Goal: Task Accomplishment & Management: Complete application form

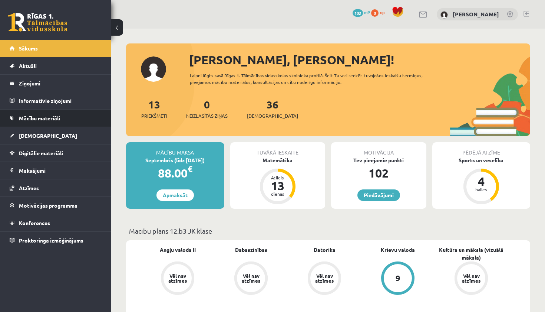
click at [87, 119] on link "Mācību materiāli" at bounding box center [56, 117] width 92 height 17
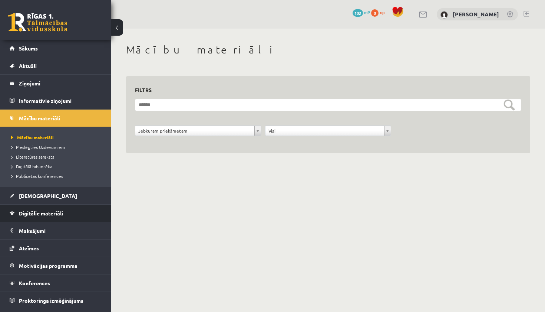
click at [61, 217] on link "Digitālie materiāli" at bounding box center [56, 212] width 92 height 17
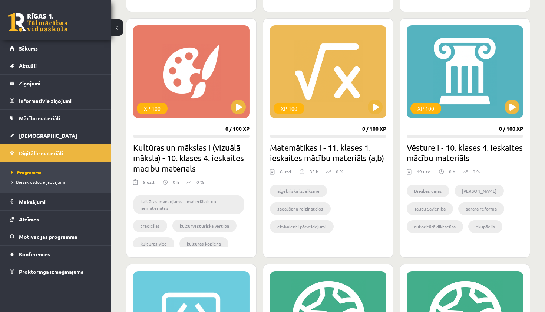
scroll to position [423, 0]
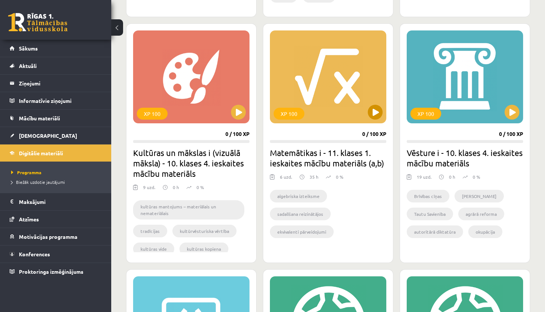
click at [326, 81] on div "XP 100" at bounding box center [328, 76] width 116 height 93
click at [301, 198] on li "algebriska izteiksme" at bounding box center [298, 196] width 57 height 13
click at [351, 123] on div "XP 100" at bounding box center [328, 76] width 116 height 93
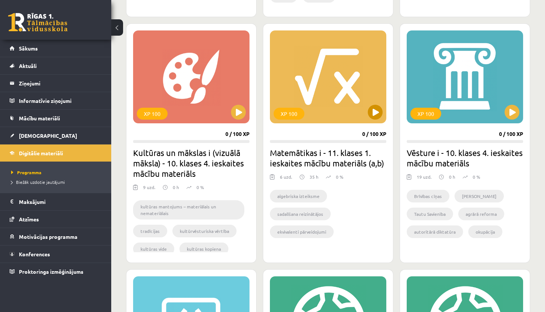
scroll to position [339, 0]
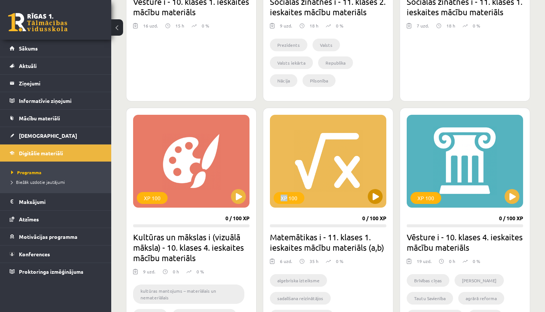
click at [362, 181] on div "XP 100" at bounding box center [328, 161] width 116 height 93
click at [507, 192] on button at bounding box center [512, 196] width 15 height 15
click at [47, 121] on link "Mācību materiāli" at bounding box center [56, 117] width 92 height 17
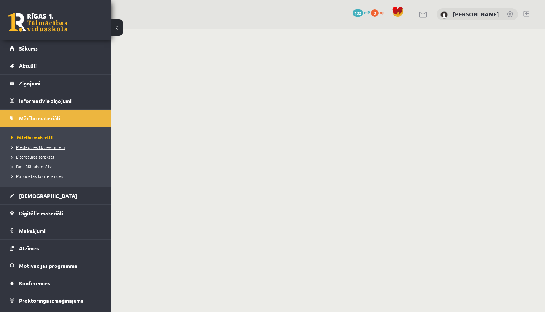
click at [56, 148] on span "Pieslēgties Uzdevumiem" at bounding box center [38, 147] width 54 height 6
click at [34, 147] on span "Pieslēgties Uzdevumiem" at bounding box center [40, 147] width 59 height 6
click at [44, 46] on link "Sākums" at bounding box center [56, 48] width 92 height 17
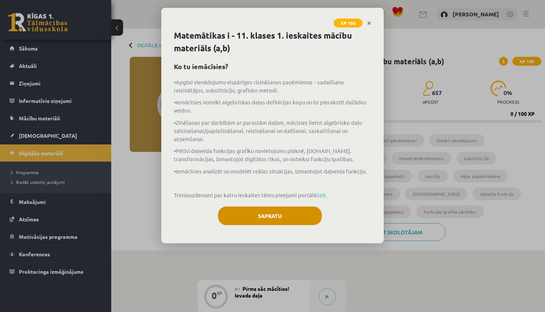
click at [294, 208] on button "Sapratu" at bounding box center [270, 215] width 104 height 19
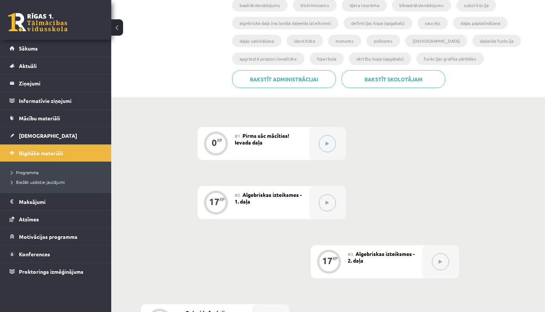
scroll to position [158, 0]
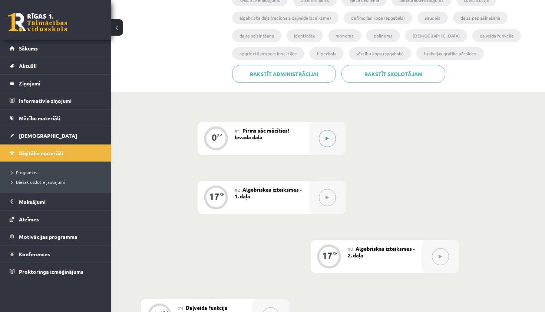
click at [328, 140] on button at bounding box center [327, 138] width 17 height 17
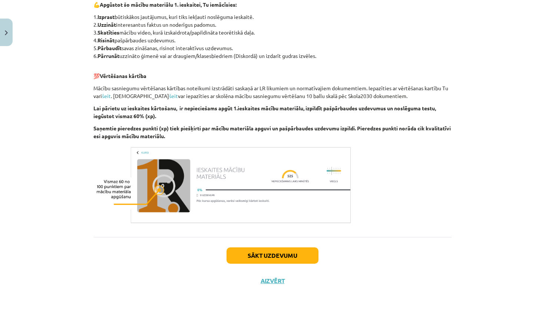
scroll to position [374, 0]
click at [296, 255] on button "Sākt uzdevumu" at bounding box center [273, 255] width 92 height 16
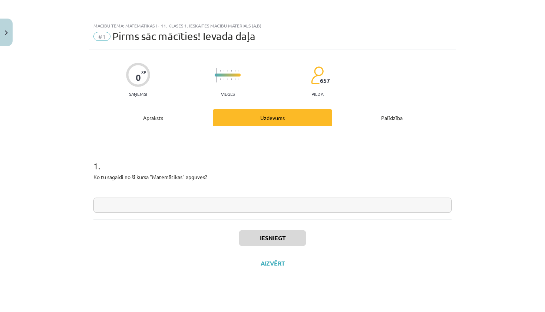
scroll to position [0, 0]
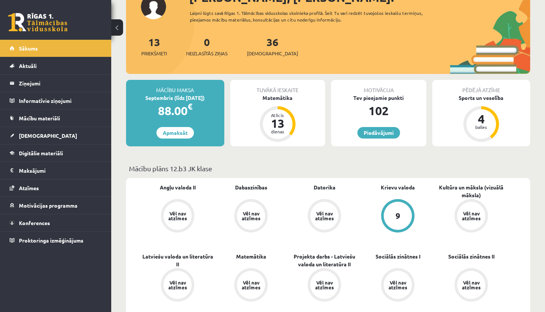
scroll to position [80, 0]
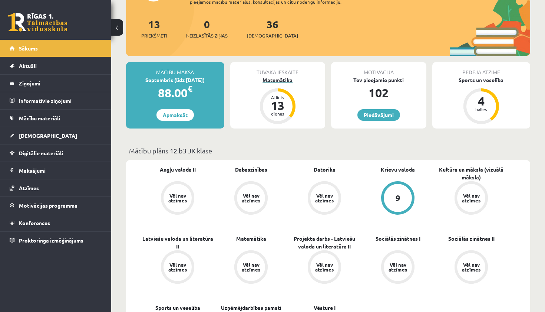
click at [278, 103] on div "13" at bounding box center [278, 105] width 22 height 12
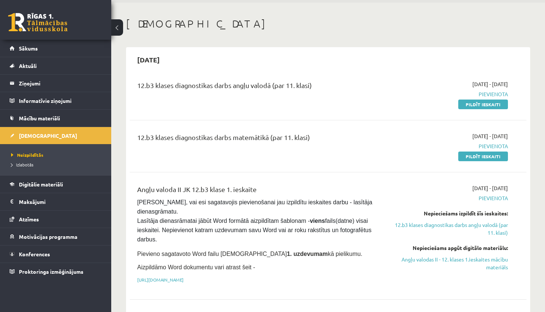
scroll to position [27, 0]
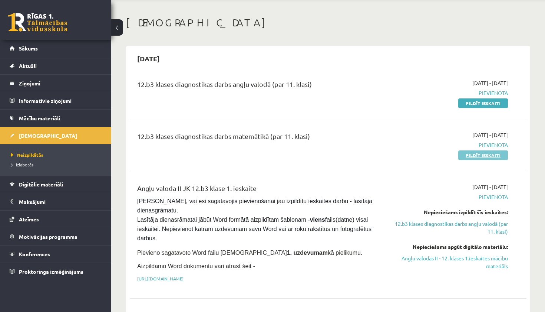
click at [469, 156] on link "Pildīt ieskaiti" at bounding box center [484, 155] width 50 height 10
click at [293, 134] on div "12.b3 klases diagnostikas darbs matemātikā (par 11. klasi)" at bounding box center [259, 138] width 244 height 14
click at [492, 145] on span "Pievienota" at bounding box center [450, 145] width 116 height 8
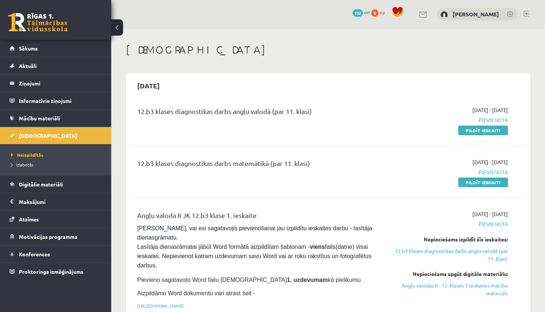
scroll to position [0, 0]
click at [476, 183] on link "Pildīt ieskaiti" at bounding box center [484, 182] width 50 height 10
click at [484, 179] on link "Pildīt ieskaiti" at bounding box center [484, 182] width 50 height 10
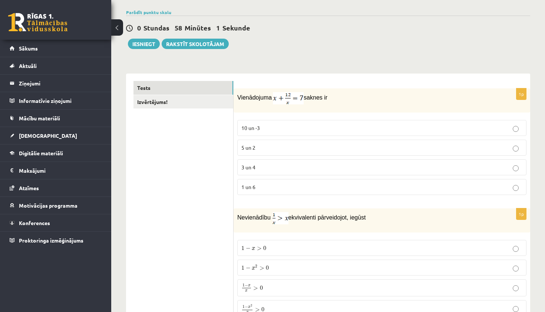
scroll to position [51, 0]
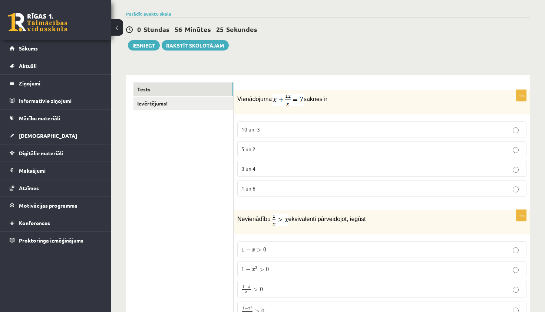
click at [277, 167] on p "3 un 4" at bounding box center [381, 169] width 281 height 8
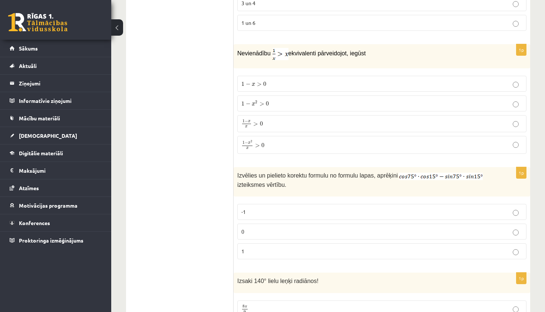
scroll to position [212, 0]
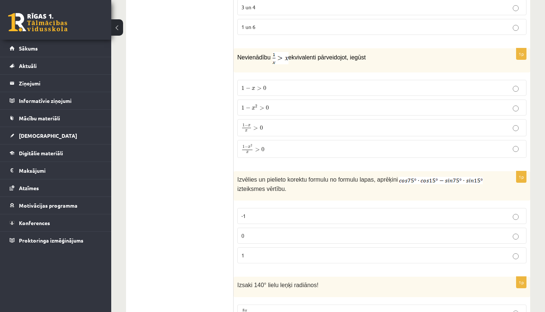
click at [282, 149] on p "1 − x 2 x > 0 1 − x 2 x > 0" at bounding box center [381, 149] width 281 height 10
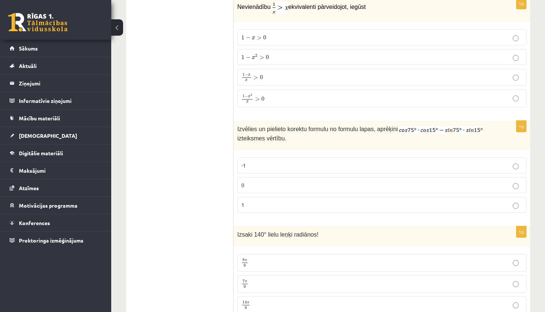
scroll to position [262, 0]
click at [269, 184] on p "0" at bounding box center [381, 185] width 281 height 8
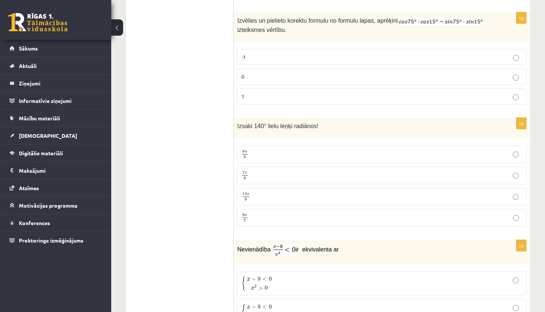
scroll to position [363, 0]
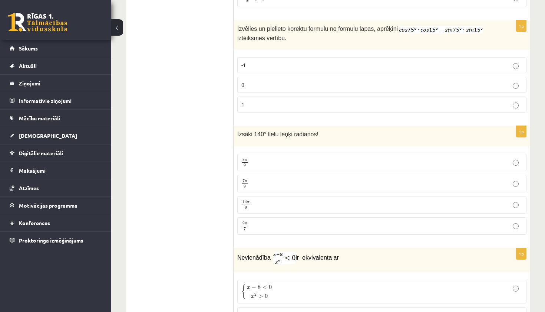
click at [267, 181] on p "7 π 9 7 π 9" at bounding box center [381, 183] width 281 height 9
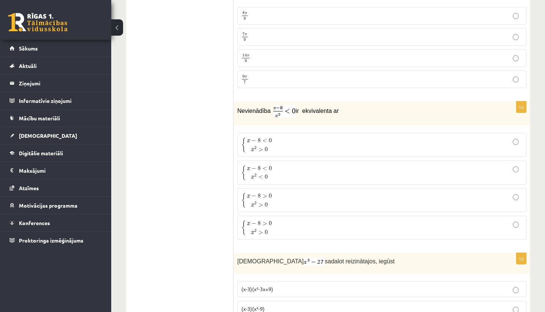
scroll to position [510, 0]
click at [272, 147] on span "x 2 > 0" at bounding box center [259, 148] width 25 height 8
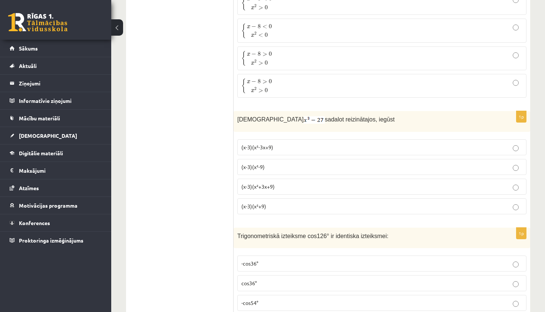
scroll to position [651, 0]
click at [273, 184] on span "(x-3)(x²+3x+9)" at bounding box center [257, 186] width 33 height 7
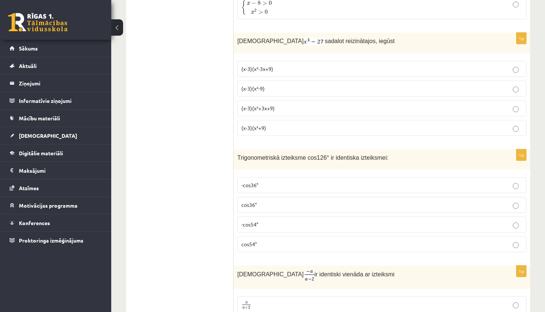
scroll to position [742, 0]
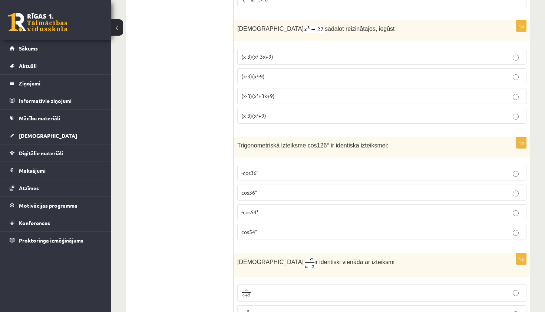
click at [298, 174] on p "-cos36°" at bounding box center [381, 173] width 281 height 8
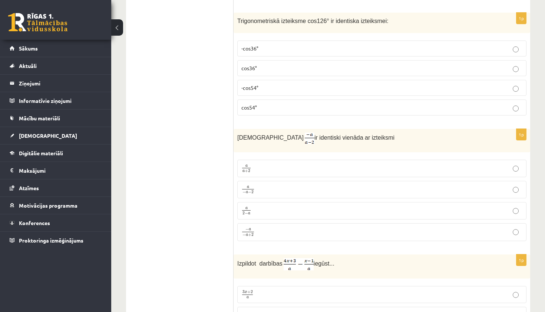
scroll to position [867, 0]
click at [285, 206] on p "a 2 − a a 2 − a" at bounding box center [381, 209] width 281 height 9
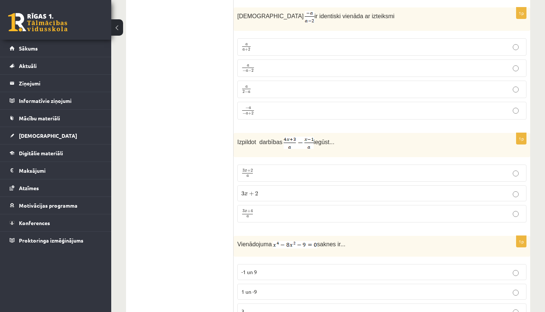
scroll to position [991, 0]
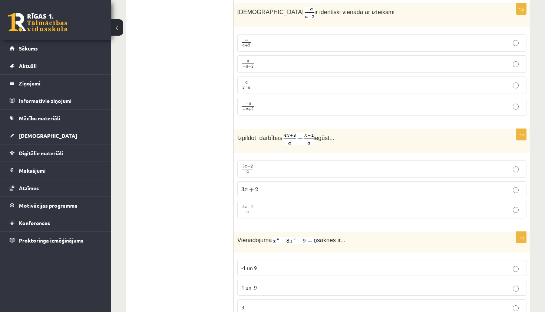
click at [274, 208] on p "3 x + 4 a 3 x + 4 a" at bounding box center [381, 209] width 281 height 9
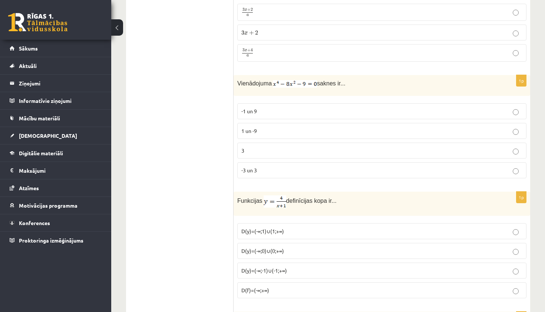
scroll to position [1144, 0]
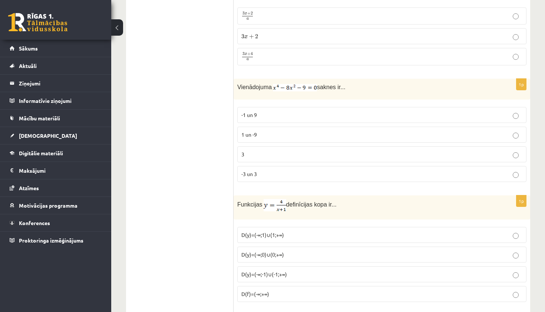
click at [293, 112] on p "-1 un 9" at bounding box center [381, 115] width 281 height 8
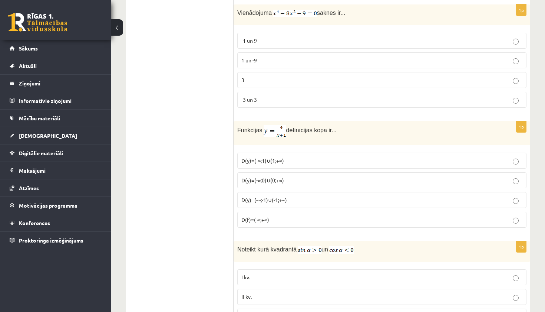
scroll to position [1219, 0]
click at [299, 197] on p "D(y)=(-∞;-1)∪(-1;+∞)" at bounding box center [381, 199] width 281 height 8
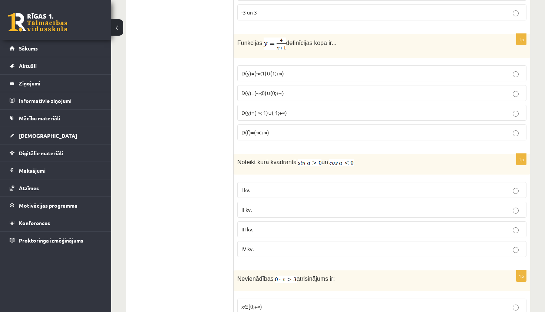
scroll to position [1321, 0]
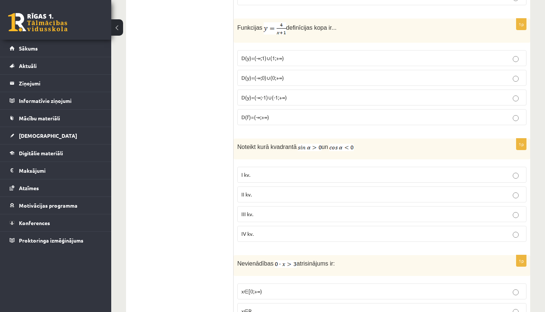
click at [255, 195] on label "II kv." at bounding box center [381, 194] width 289 height 16
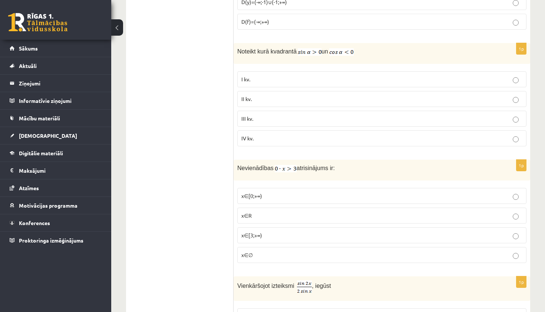
scroll to position [1416, 0]
click at [259, 252] on p "x∈∅" at bounding box center [381, 255] width 281 height 8
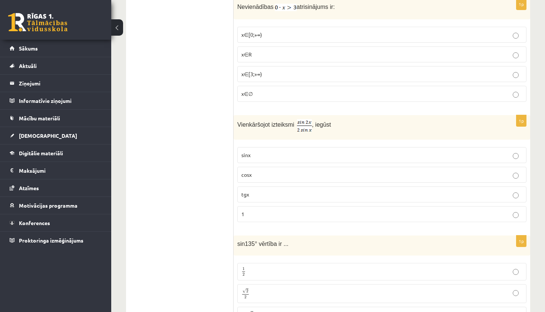
scroll to position [1582, 0]
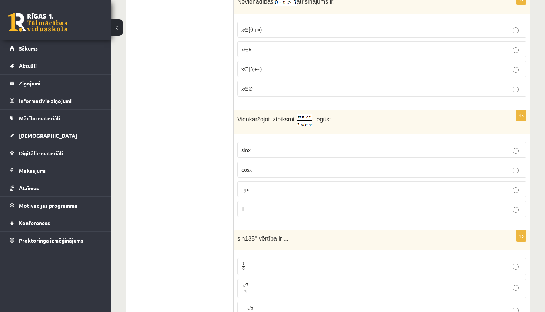
click at [266, 167] on p "cosx" at bounding box center [381, 169] width 281 height 8
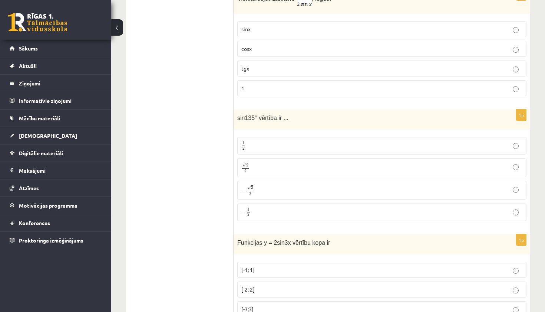
scroll to position [1703, 0]
click at [279, 161] on p "√ 2 2 2 2" at bounding box center [381, 166] width 281 height 11
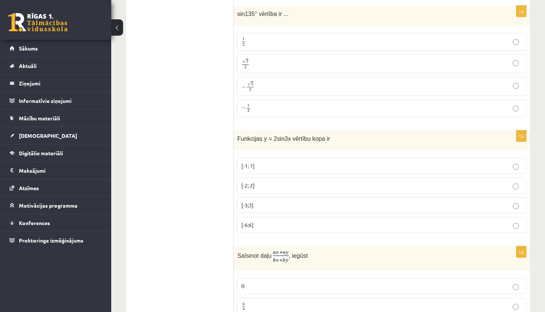
scroll to position [1805, 0]
click at [273, 183] on p "[-2; 2]" at bounding box center [381, 187] width 281 height 8
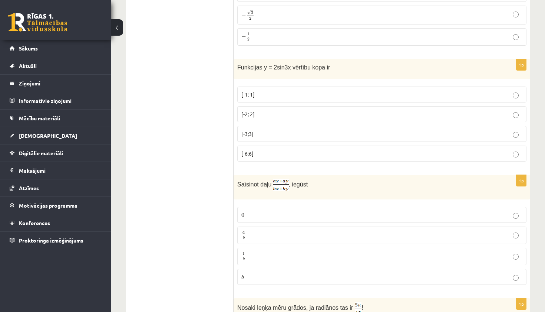
scroll to position [1887, 0]
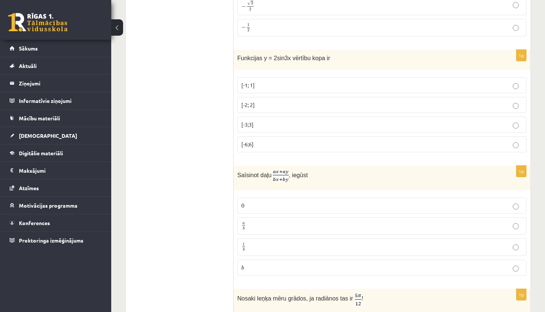
click at [264, 225] on p "a b a b" at bounding box center [381, 225] width 281 height 9
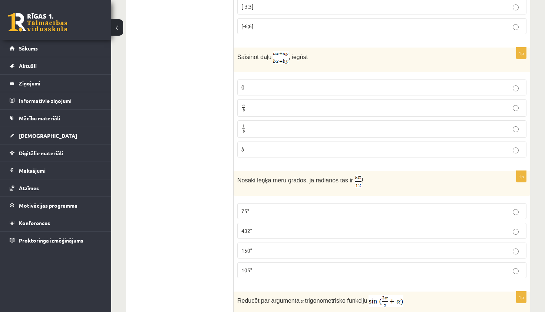
scroll to position [2006, 0]
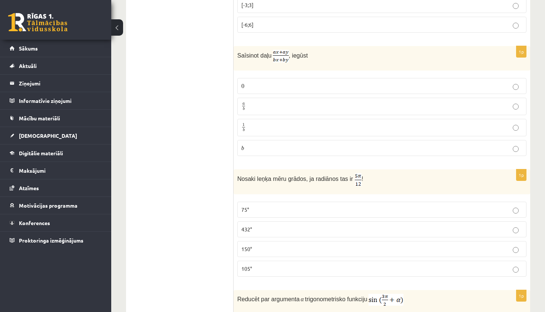
click at [272, 206] on p "75°" at bounding box center [381, 210] width 281 height 8
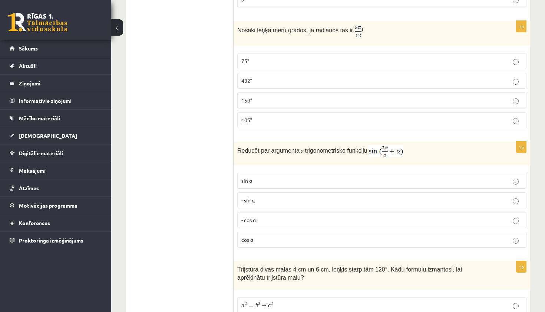
scroll to position [2155, 0]
click at [264, 217] on p "- cos ⁡α" at bounding box center [381, 220] width 281 height 8
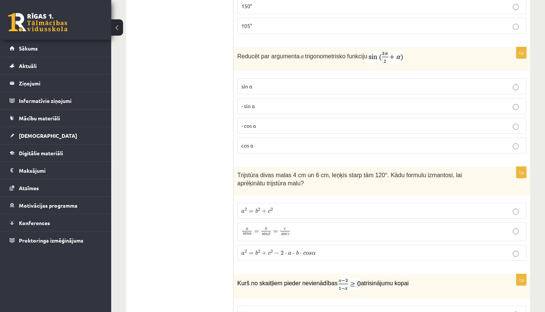
scroll to position [2250, 0]
click at [275, 250] on p "a 2 = b 2 + c 2 − 2 ⋅ a ⋅ b ⋅ c o s α a 2 = b 2 + c 2 − 2 ⋅ a ⋅ b ⋅ c o s α" at bounding box center [381, 252] width 281 height 8
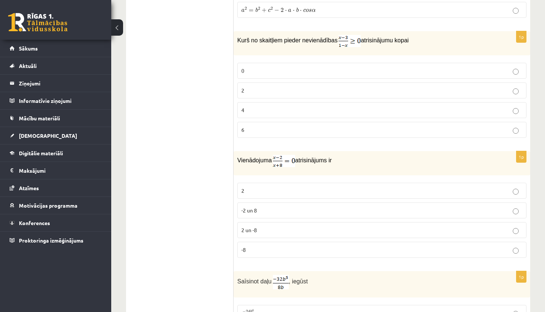
scroll to position [2488, 0]
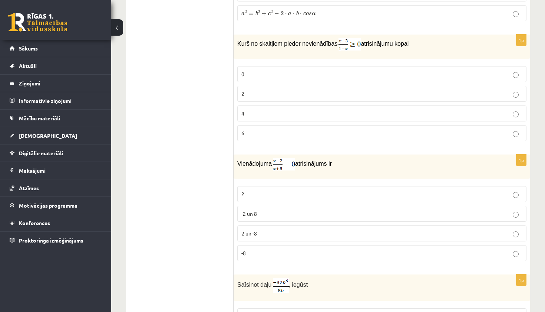
click at [326, 109] on p "4" at bounding box center [381, 113] width 281 height 8
click at [273, 190] on p "2" at bounding box center [381, 194] width 281 height 8
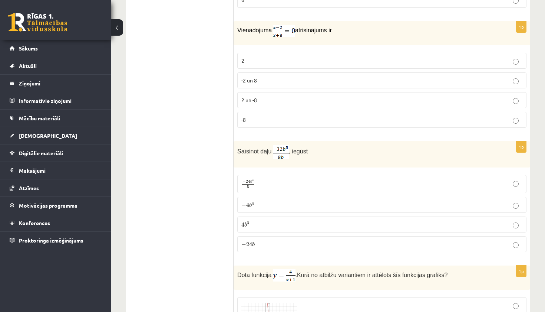
scroll to position [2622, 0]
click at [265, 201] on p "− 4 b 4 − 4 b 4" at bounding box center [381, 204] width 281 height 8
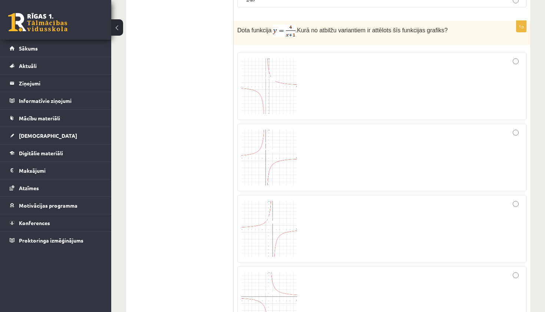
scroll to position [2866, 0]
click at [271, 78] on img at bounding box center [269, 86] width 56 height 56
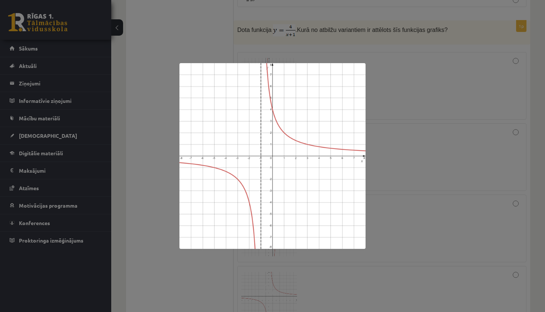
click at [444, 73] on div at bounding box center [272, 156] width 545 height 312
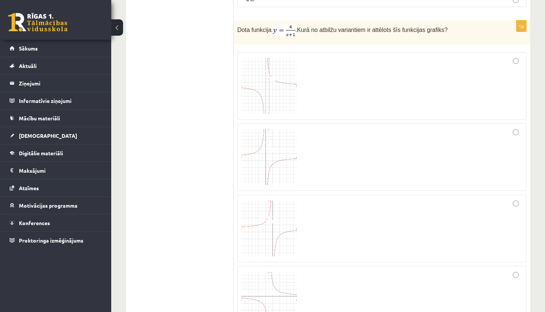
click at [431, 74] on div at bounding box center [381, 85] width 281 height 59
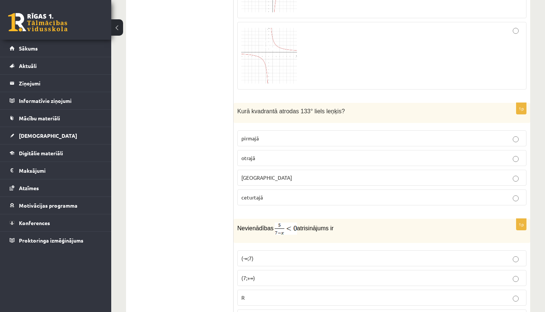
scroll to position [3110, 0]
click at [355, 154] on p "otrajā" at bounding box center [381, 158] width 281 height 8
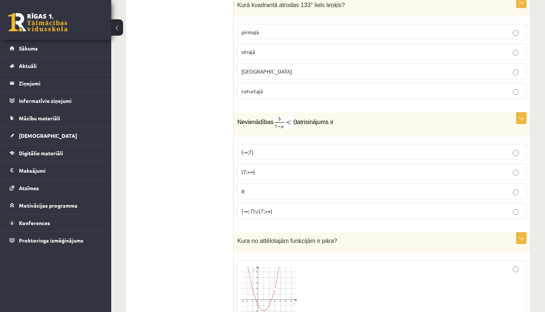
scroll to position [3217, 0]
click at [266, 167] on p "(7;+∞)" at bounding box center [381, 171] width 281 height 8
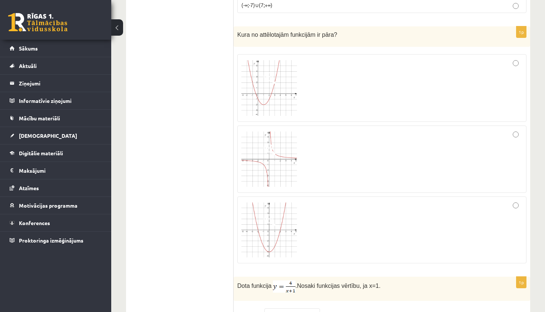
scroll to position [3417, 0]
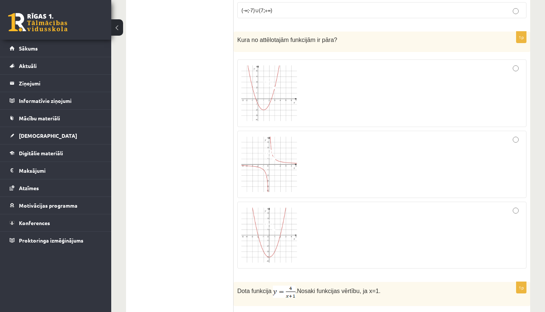
click at [345, 224] on div at bounding box center [381, 235] width 281 height 59
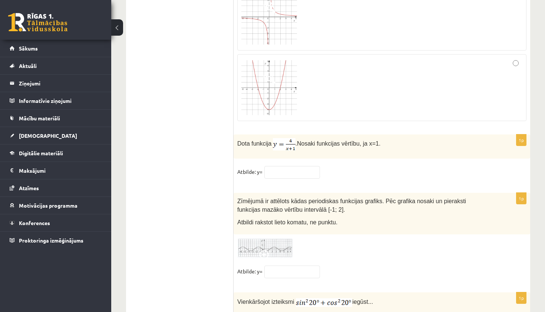
scroll to position [3565, 0]
click at [302, 170] on input "text" at bounding box center [292, 171] width 56 height 13
type input "*"
click at [360, 254] on div "1p Zīmējumā ir attēlots kādas periodiskas funkcijas grafiks. Pēc grafika nosaki…" at bounding box center [382, 238] width 297 height 92
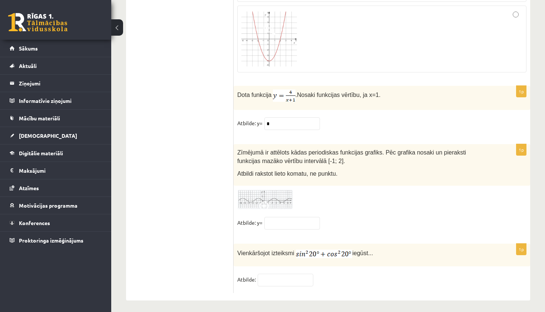
scroll to position [3612, 0]
click at [302, 223] on input "text" at bounding box center [292, 223] width 56 height 13
type input "**"
click at [295, 274] on input "text" at bounding box center [286, 280] width 56 height 13
type input "*"
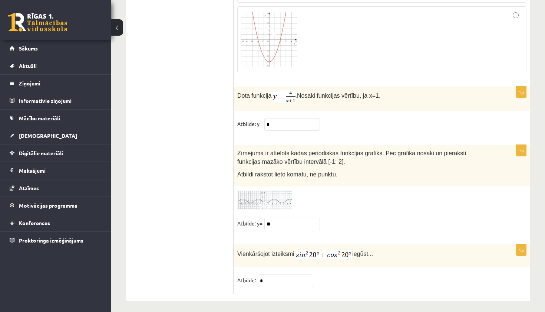
click at [405, 223] on fieldset "Atbilde: y= **" at bounding box center [381, 225] width 289 height 16
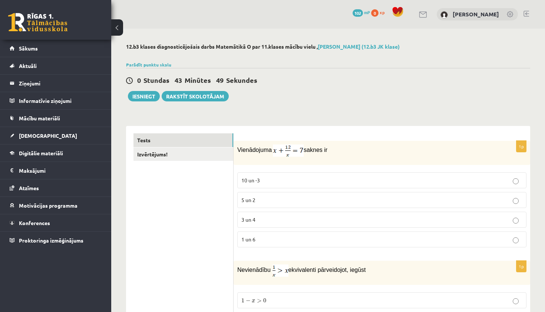
scroll to position [0, 0]
click at [152, 101] on button "Iesniegt" at bounding box center [144, 96] width 32 height 10
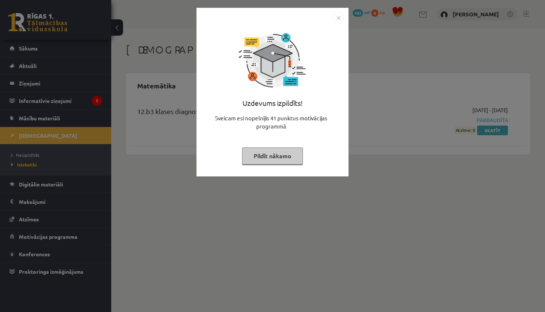
click at [293, 158] on button "Pildīt nākamo" at bounding box center [272, 155] width 61 height 17
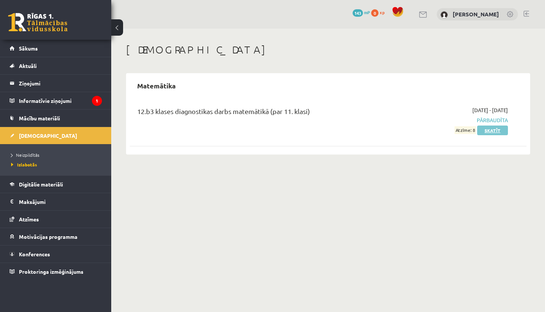
click at [490, 129] on link "Skatīt" at bounding box center [492, 130] width 31 height 10
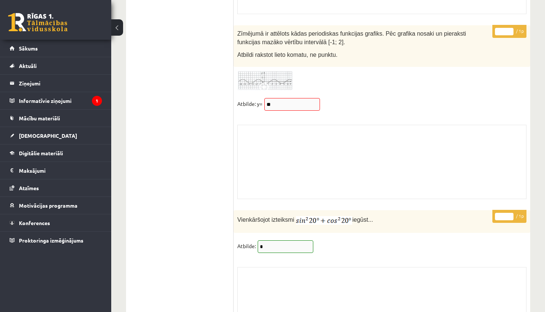
scroll to position [6100, 0]
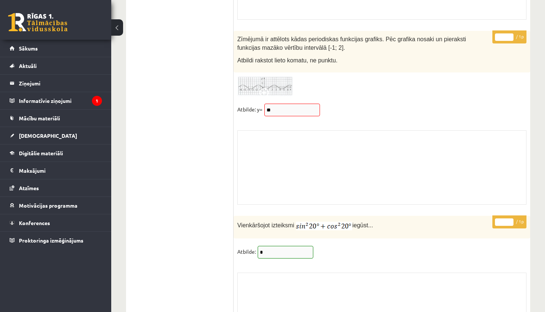
click at [288, 150] on div "Skolotāja pielikums" at bounding box center [381, 167] width 289 height 74
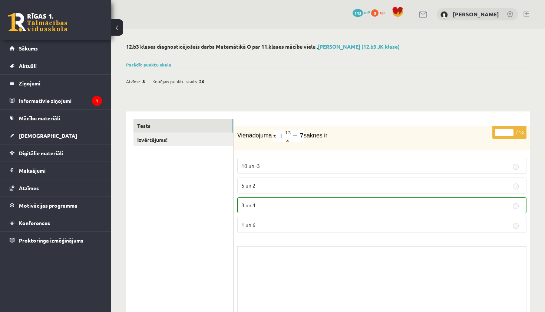
scroll to position [0, 0]
click at [89, 107] on legend "Informatīvie ziņojumi 1" at bounding box center [60, 100] width 83 height 17
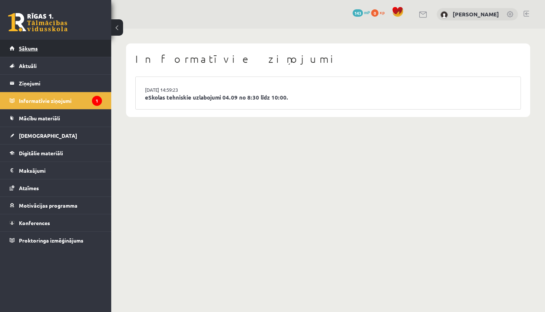
click at [58, 54] on link "Sākums" at bounding box center [56, 48] width 92 height 17
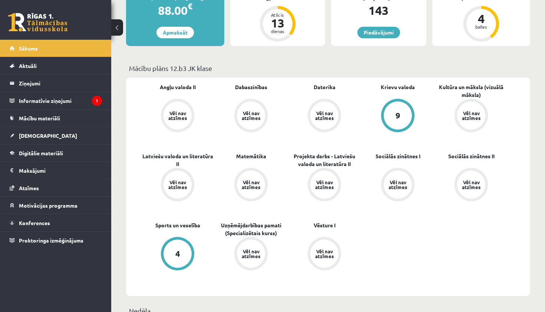
scroll to position [205, 0]
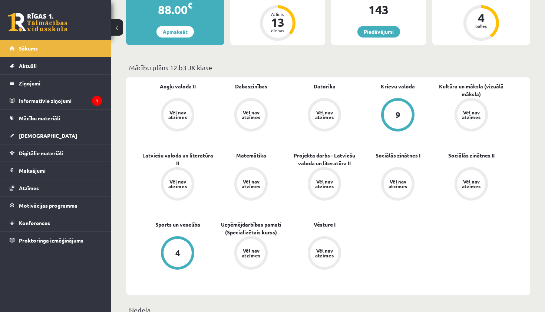
click at [400, 105] on div "9" at bounding box center [398, 115] width 28 height 28
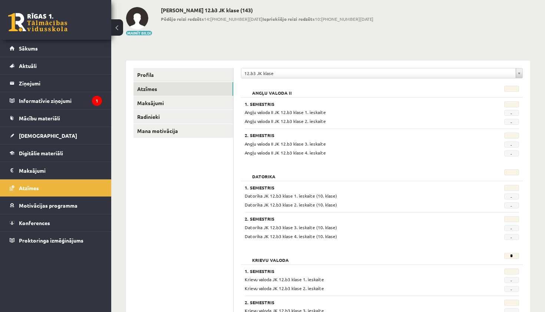
scroll to position [35, 0]
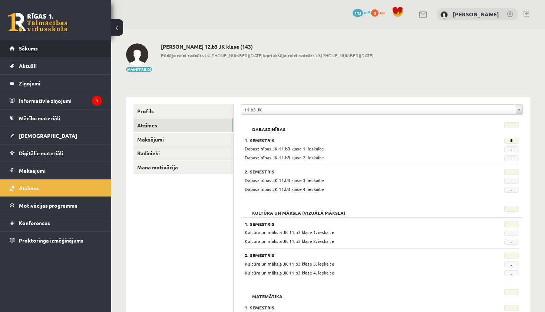
click at [35, 51] on link "Sākums" at bounding box center [56, 48] width 92 height 17
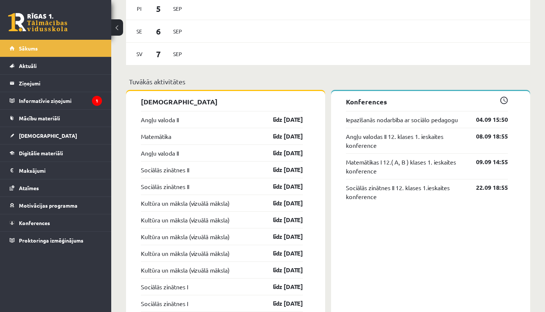
scroll to position [662, 0]
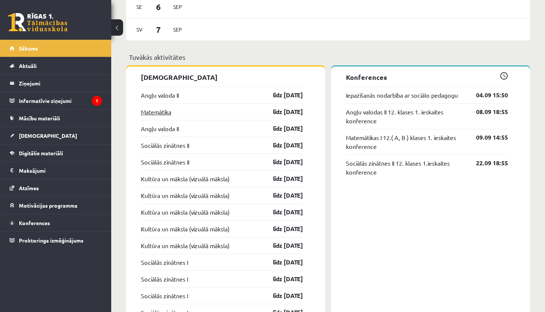
click at [163, 114] on link "Matemātika" at bounding box center [156, 111] width 30 height 9
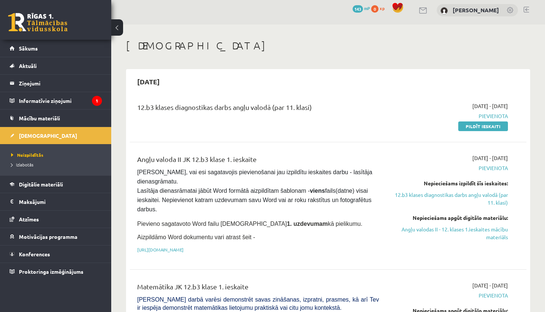
scroll to position [3, 0]
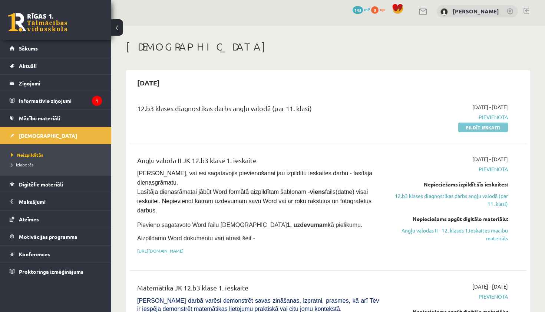
click at [490, 127] on link "Pildīt ieskaiti" at bounding box center [484, 127] width 50 height 10
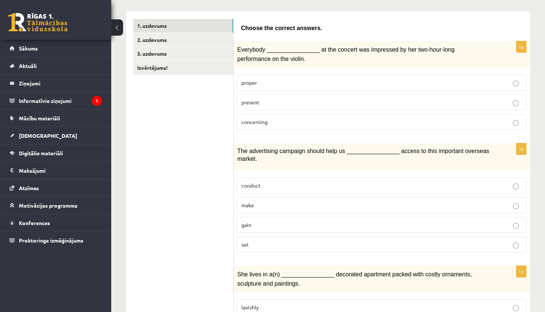
scroll to position [115, 0]
click at [453, 95] on label "present" at bounding box center [381, 102] width 289 height 16
click at [265, 226] on p "gain" at bounding box center [381, 224] width 281 height 8
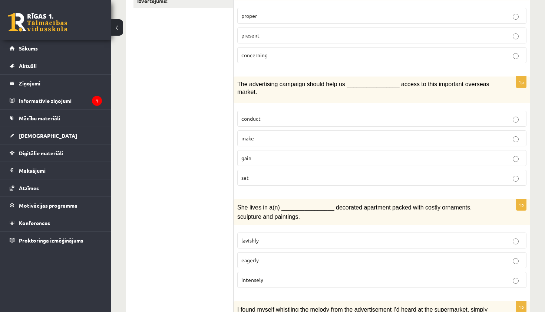
scroll to position [223, 0]
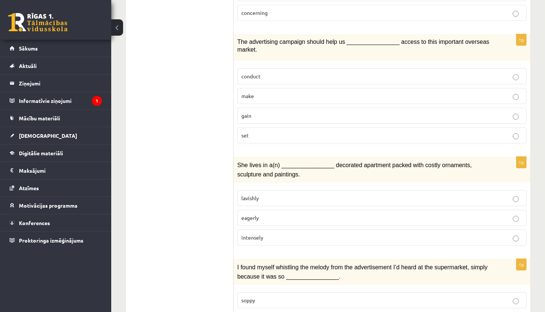
click at [261, 194] on p "lavishly" at bounding box center [381, 198] width 281 height 8
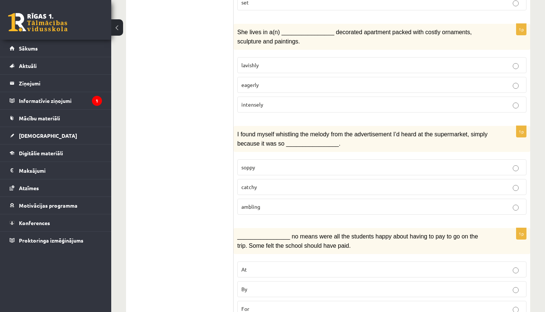
scroll to position [357, 0]
click at [269, 182] on p "catchy" at bounding box center [381, 186] width 281 height 8
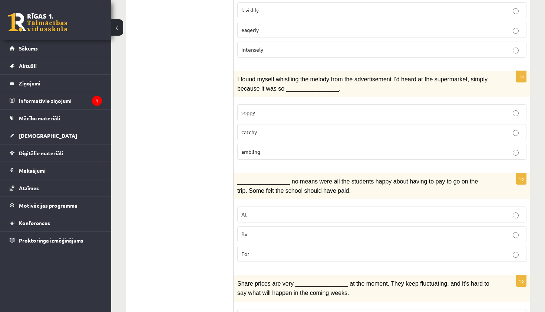
scroll to position [438, 0]
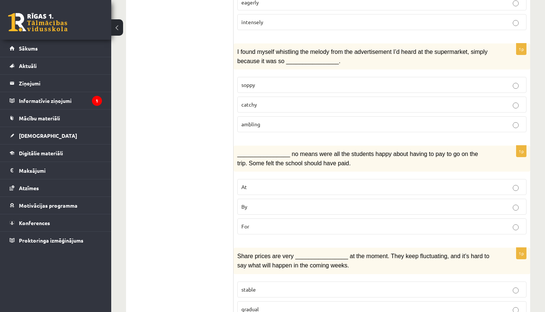
click at [264, 203] on p "By" at bounding box center [381, 207] width 281 height 8
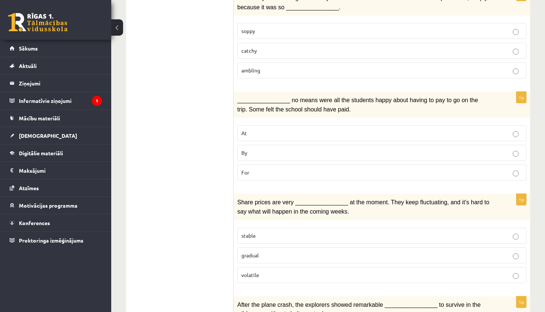
scroll to position [521, 0]
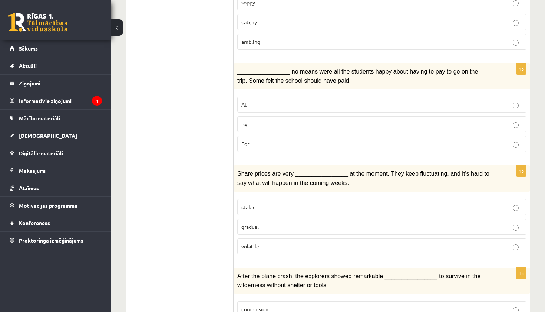
click at [263, 242] on p "volatile" at bounding box center [381, 246] width 281 height 8
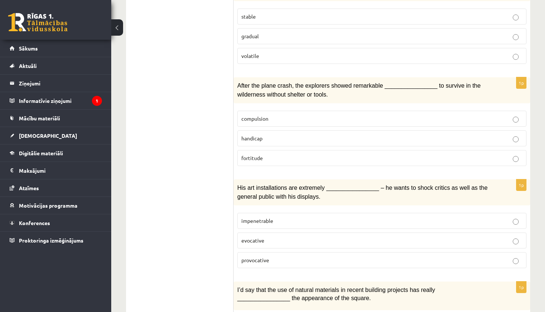
scroll to position [714, 0]
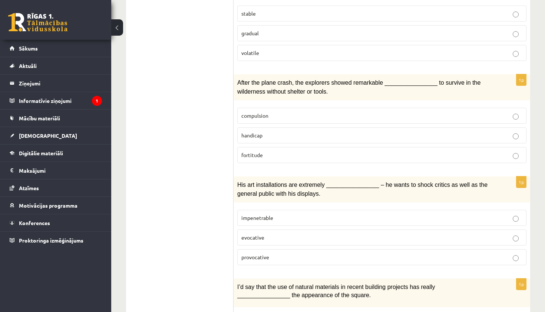
click at [269, 151] on p "fortitude" at bounding box center [381, 155] width 281 height 8
click at [274, 253] on p "provocative" at bounding box center [381, 257] width 281 height 8
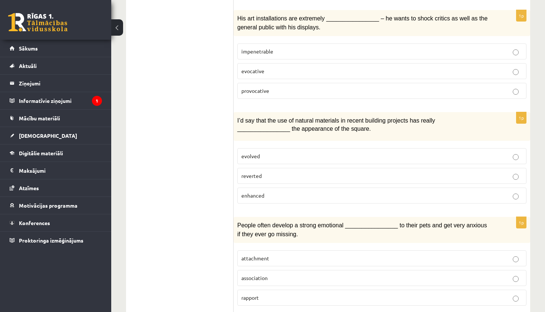
scroll to position [891, 0]
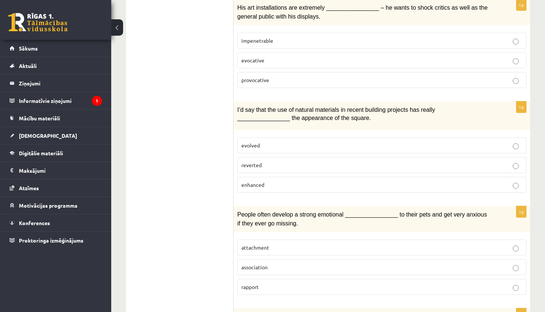
click at [310, 181] on p "enhanced" at bounding box center [381, 185] width 281 height 8
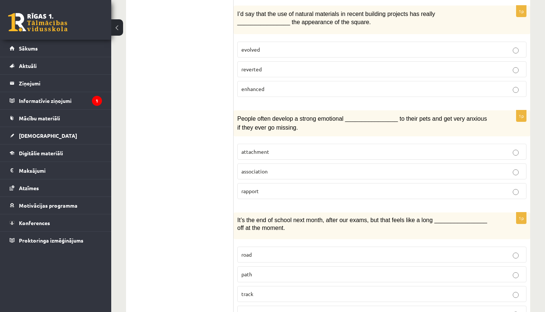
scroll to position [988, 0]
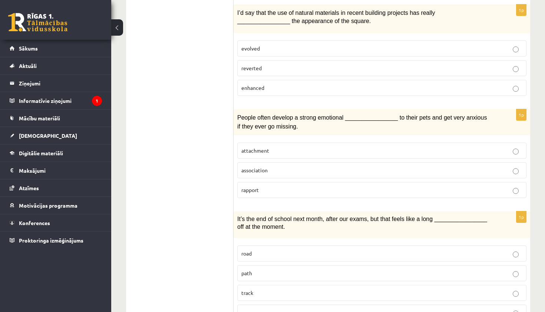
click at [287, 147] on p "attachment" at bounding box center [381, 151] width 281 height 8
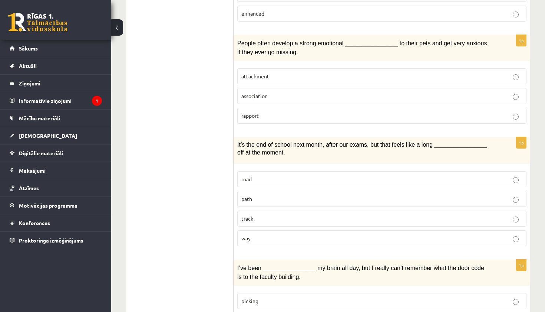
scroll to position [1063, 0]
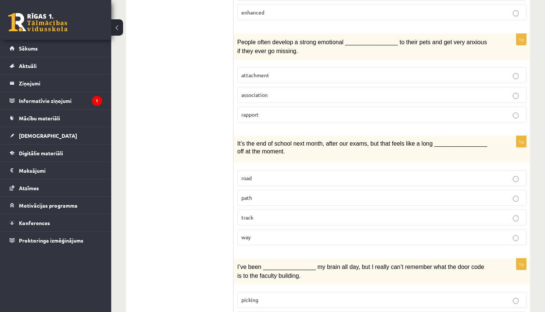
click at [270, 233] on p "way" at bounding box center [381, 237] width 281 height 8
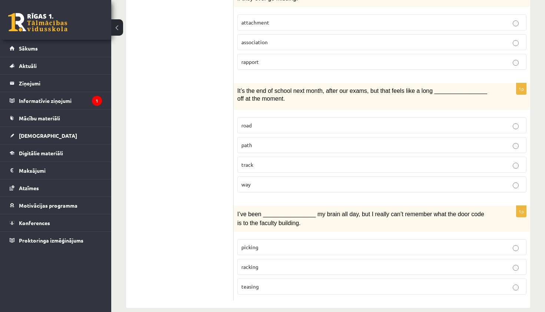
scroll to position [1115, 0]
click at [259, 263] on p "racking" at bounding box center [381, 267] width 281 height 8
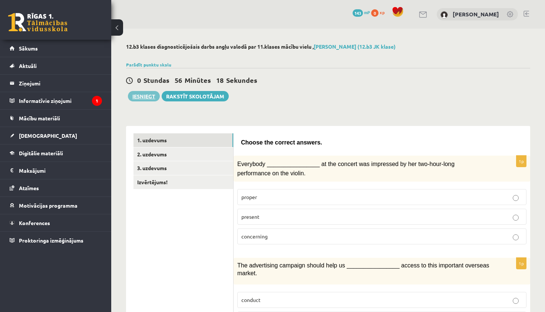
scroll to position [0, 0]
click at [149, 95] on button "Iesniegt" at bounding box center [144, 96] width 32 height 10
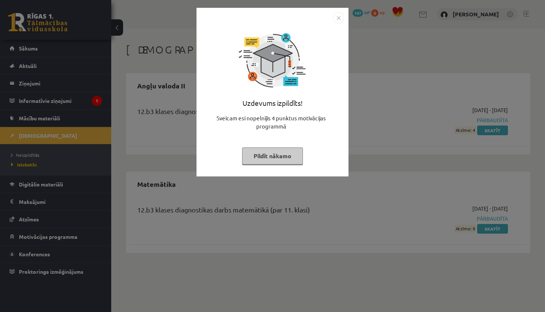
click at [340, 18] on img "Close" at bounding box center [338, 17] width 11 height 11
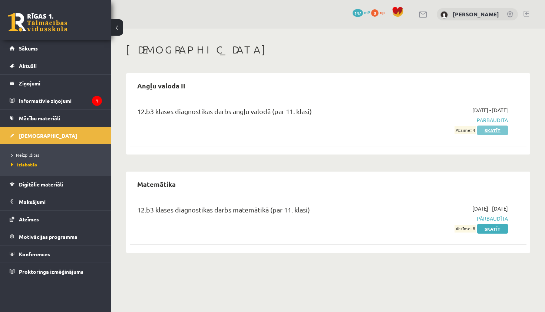
click at [488, 130] on link "Skatīt" at bounding box center [492, 130] width 31 height 10
click at [496, 217] on span "Pārbaudīta" at bounding box center [450, 218] width 116 height 8
click at [504, 121] on span "Pārbaudīta" at bounding box center [450, 120] width 116 height 8
click at [498, 133] on link "Skatīt" at bounding box center [492, 130] width 31 height 10
click at [54, 137] on link "[DEMOGRAPHIC_DATA]" at bounding box center [56, 135] width 92 height 17
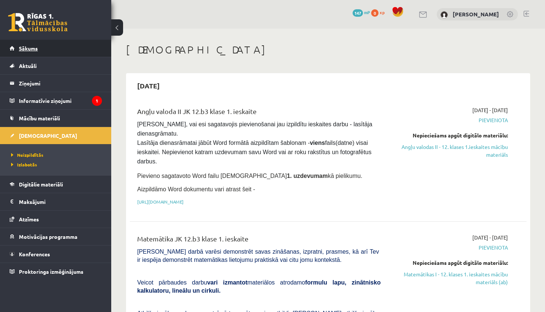
click at [51, 49] on link "Sākums" at bounding box center [56, 48] width 92 height 17
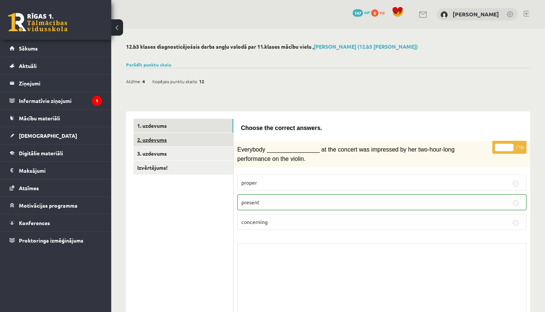
click at [190, 139] on link "2. uzdevums" at bounding box center [184, 140] width 100 height 14
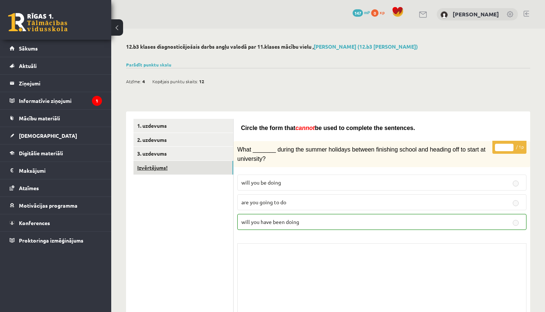
click at [191, 168] on link "Izvērtējums!" at bounding box center [184, 168] width 100 height 14
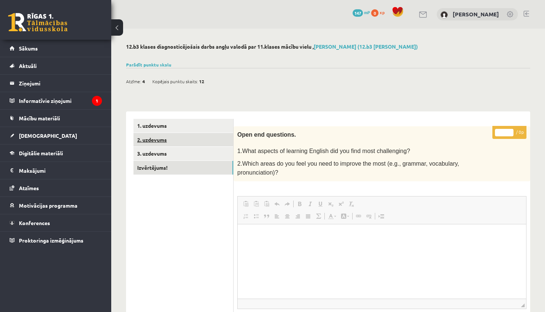
click at [169, 140] on link "2. uzdevums" at bounding box center [184, 140] width 100 height 14
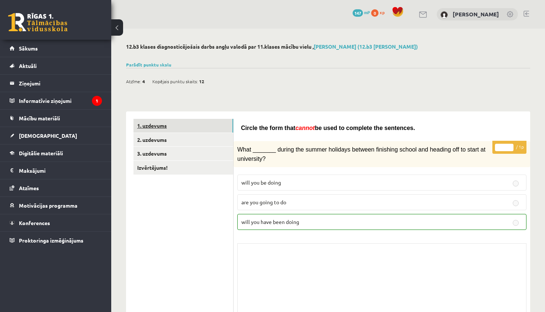
click at [192, 122] on link "1. uzdevums" at bounding box center [184, 126] width 100 height 14
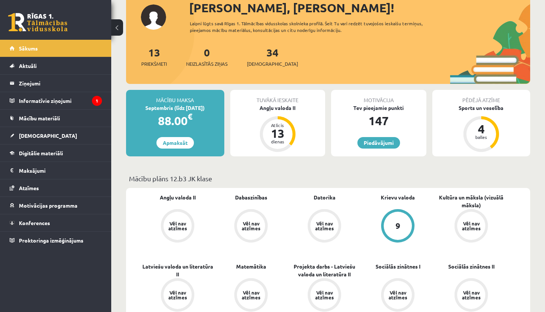
scroll to position [91, 0]
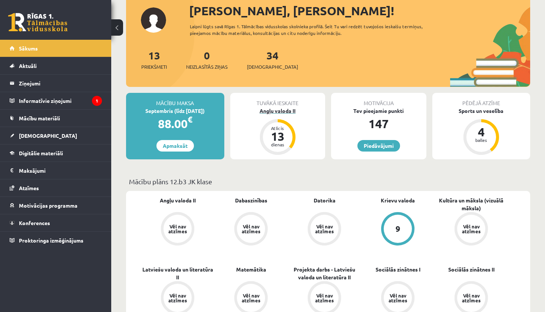
click at [280, 132] on div "13" at bounding box center [278, 136] width 22 height 12
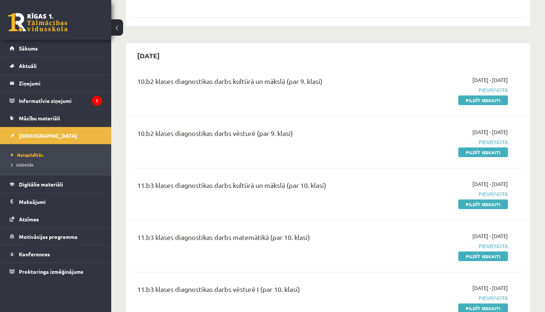
scroll to position [737, 0]
click at [489, 95] on link "Pildīt ieskaiti" at bounding box center [484, 100] width 50 height 10
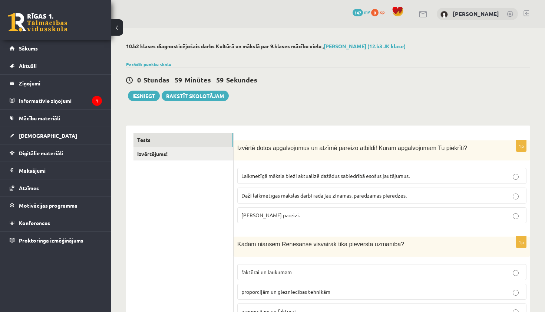
scroll to position [51, 0]
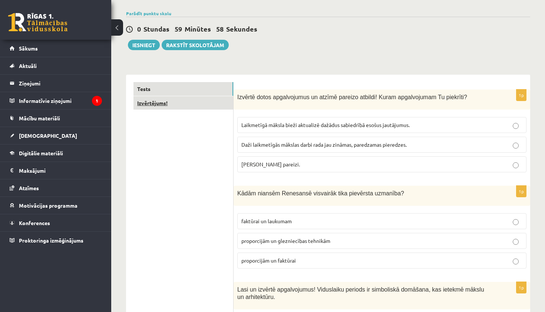
click at [167, 102] on link "Izvērtējums!" at bounding box center [184, 103] width 100 height 14
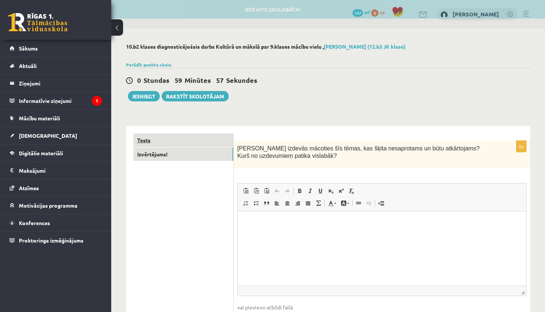
scroll to position [0, 0]
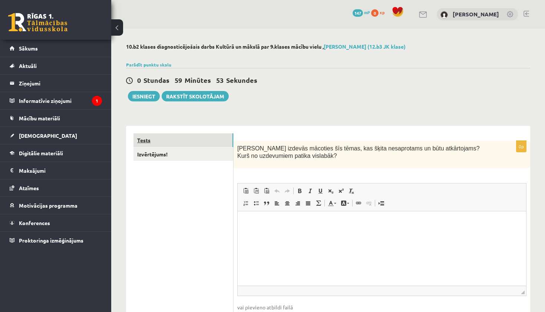
click at [188, 139] on link "Tests" at bounding box center [184, 140] width 100 height 14
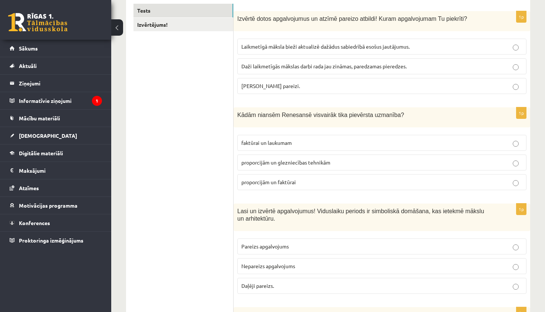
scroll to position [127, 0]
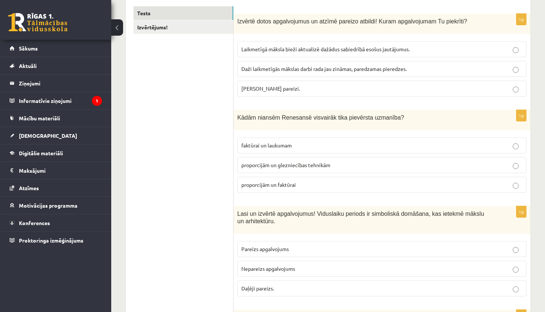
click at [309, 88] on p "Abi apgalvojumi pareizi." at bounding box center [381, 89] width 281 height 8
click at [295, 185] on span "proporcijām un faktūrai" at bounding box center [268, 184] width 55 height 7
click at [290, 245] on p "Pareizs apgalvojums" at bounding box center [381, 249] width 281 height 8
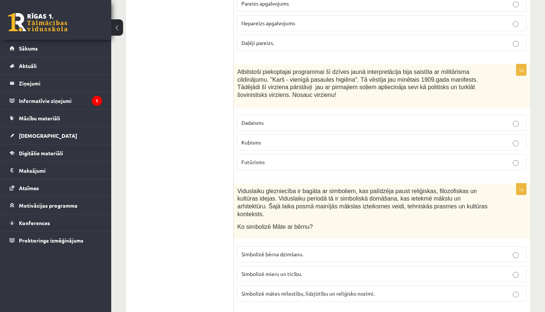
scroll to position [379, 0]
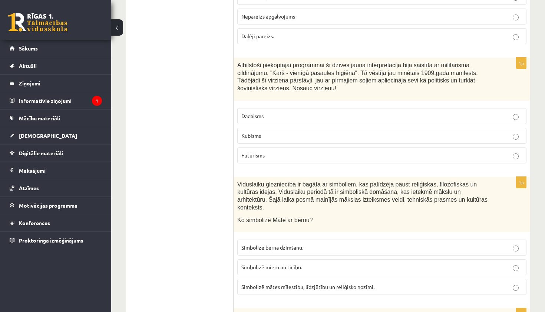
click at [278, 151] on p "Futūrisms" at bounding box center [381, 155] width 281 height 8
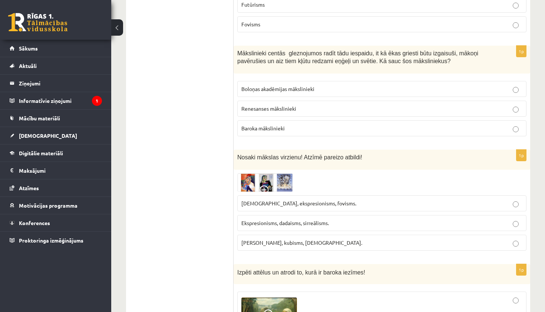
scroll to position [1430, 0]
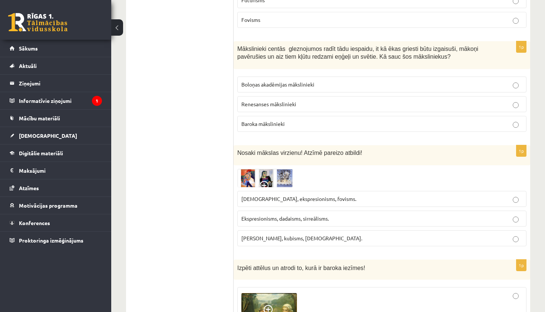
click at [313, 120] on p "Baroka mākslinieki" at bounding box center [381, 124] width 281 height 8
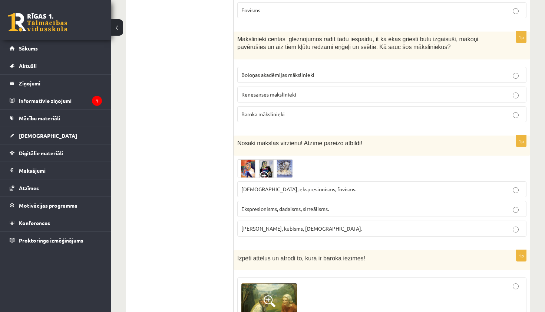
scroll to position [1440, 0]
click at [310, 185] on span "[DEMOGRAPHIC_DATA], ekspresionisms, fovisms." at bounding box center [298, 188] width 115 height 7
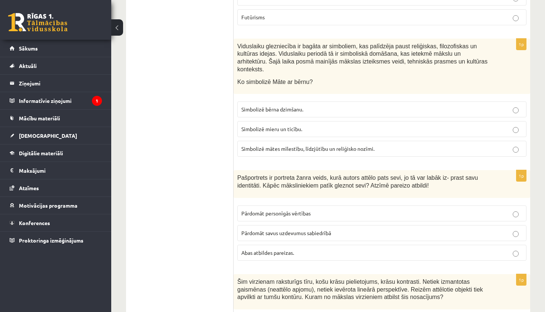
scroll to position [519, 0]
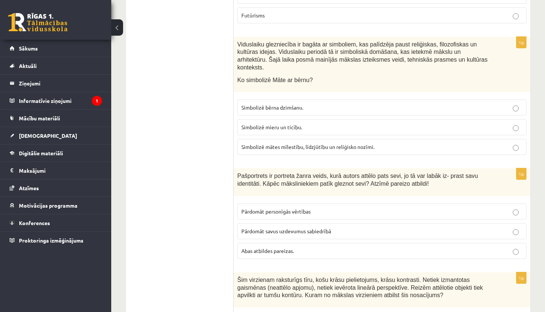
click at [284, 146] on span "Simbolizē mātes mīlestību, līdzjūtību un reliģisko nozīmi." at bounding box center [307, 146] width 133 height 7
click at [282, 252] on label "Abas atbildes pareizas." at bounding box center [381, 251] width 289 height 16
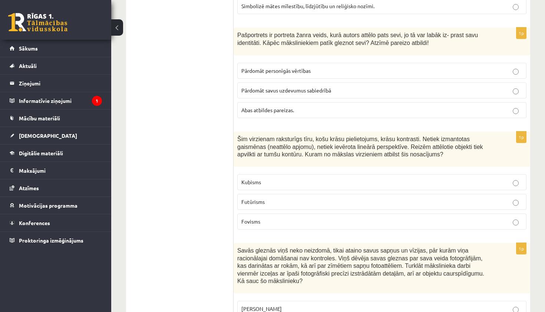
scroll to position [665, 0]
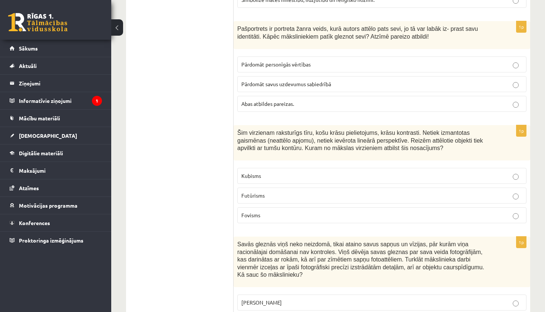
click at [278, 212] on p "Fovisms" at bounding box center [381, 215] width 281 height 8
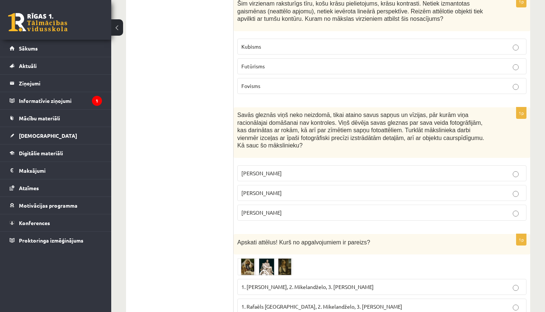
scroll to position [795, 0]
click at [276, 188] on p "[PERSON_NAME]" at bounding box center [381, 192] width 281 height 8
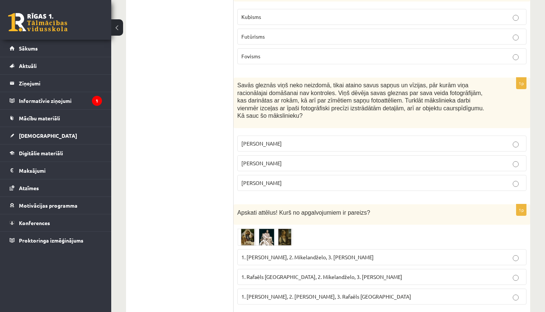
scroll to position [862, 0]
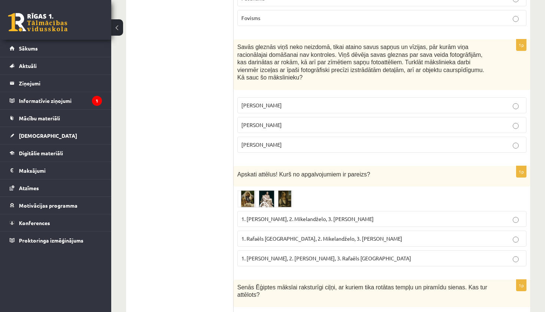
click at [287, 216] on span "1. [PERSON_NAME], 2. Mikelandželo, 3. [PERSON_NAME]" at bounding box center [307, 218] width 132 height 7
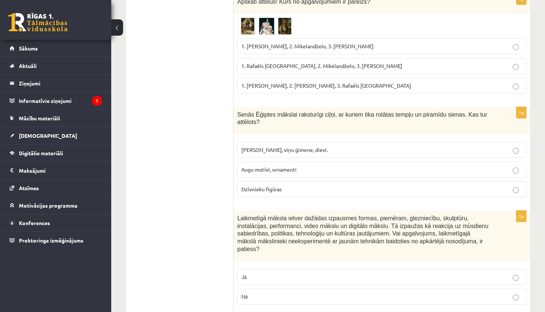
scroll to position [1035, 0]
click at [285, 148] on p "[PERSON_NAME], viņu ģimene, dievi." at bounding box center [381, 149] width 281 height 8
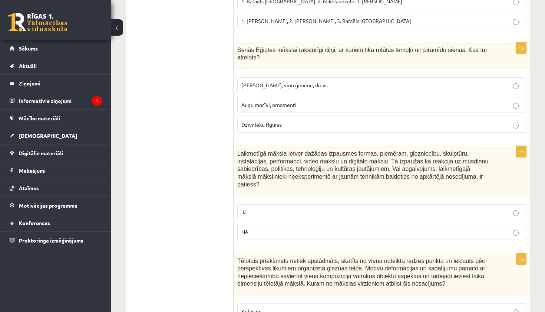
scroll to position [1112, 0]
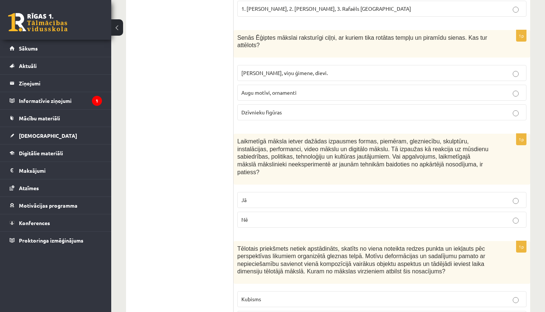
click at [270, 216] on p "Nē" at bounding box center [381, 220] width 281 height 8
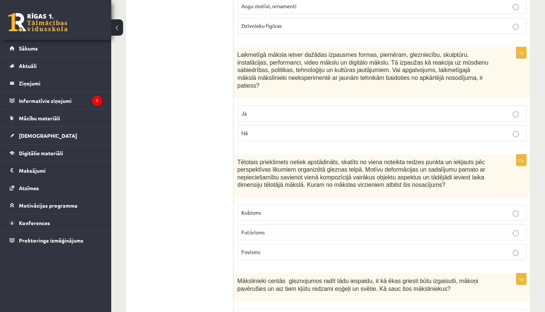
click at [267, 208] on p "Kubisms" at bounding box center [381, 212] width 281 height 8
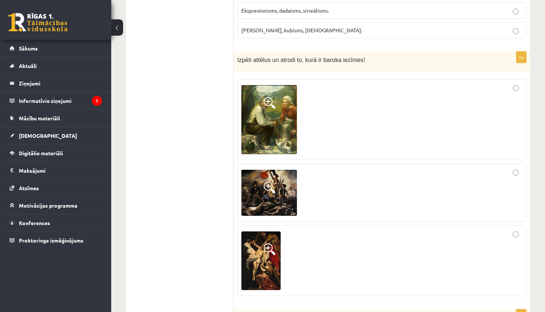
scroll to position [1637, 0]
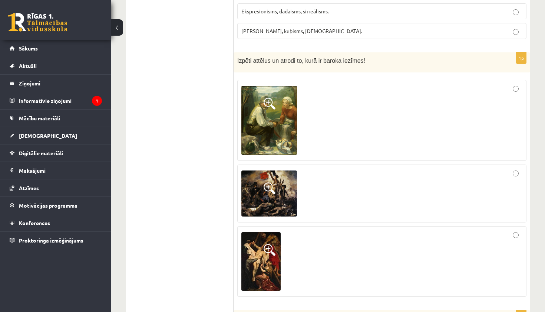
click at [276, 236] on img at bounding box center [260, 261] width 39 height 59
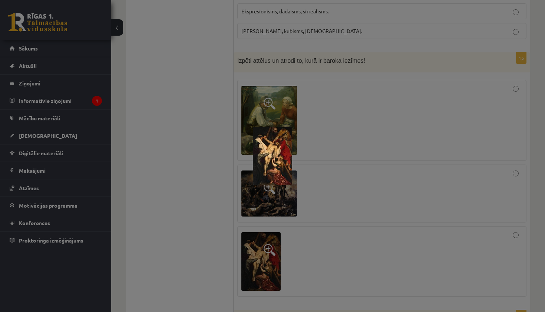
click at [352, 233] on div at bounding box center [272, 156] width 545 height 312
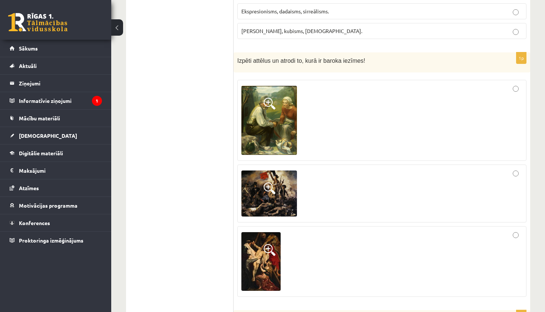
click at [362, 245] on div at bounding box center [381, 261] width 281 height 62
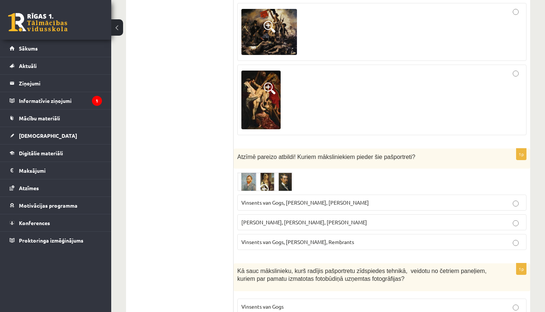
scroll to position [1800, 0]
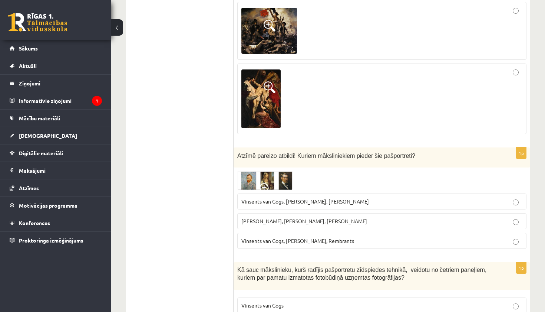
click at [329, 193] on label "Vinsents van Gogs, [PERSON_NAME], [PERSON_NAME]" at bounding box center [381, 201] width 289 height 16
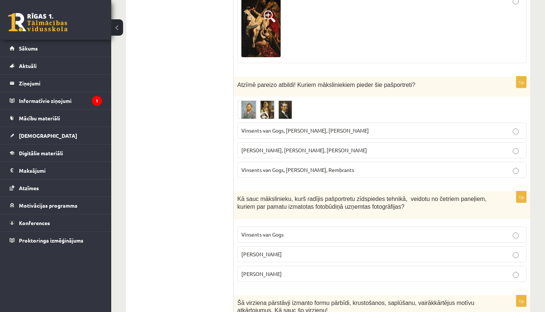
scroll to position [1875, 0]
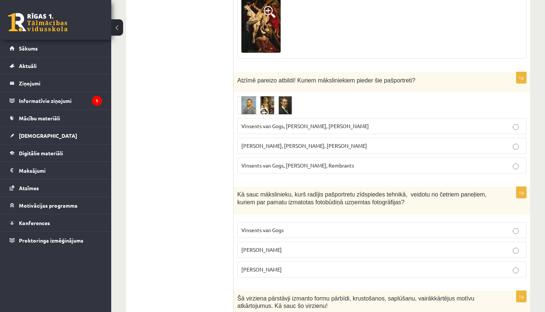
click at [287, 265] on p "[PERSON_NAME]" at bounding box center [381, 269] width 281 height 8
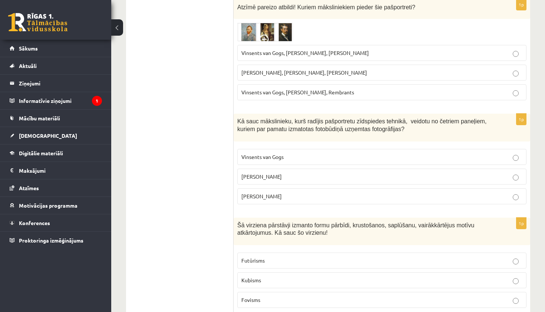
scroll to position [2006, 0]
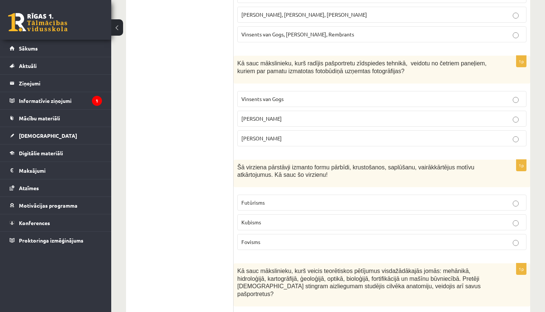
click at [292, 218] on p "Kubisms" at bounding box center [381, 222] width 281 height 8
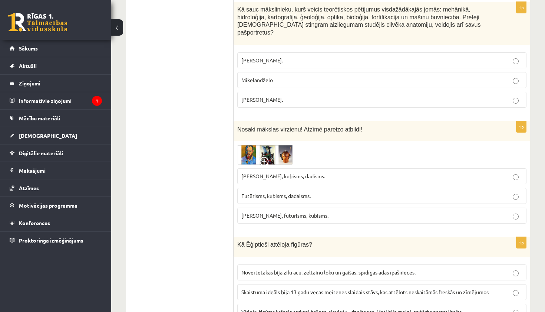
scroll to position [2271, 0]
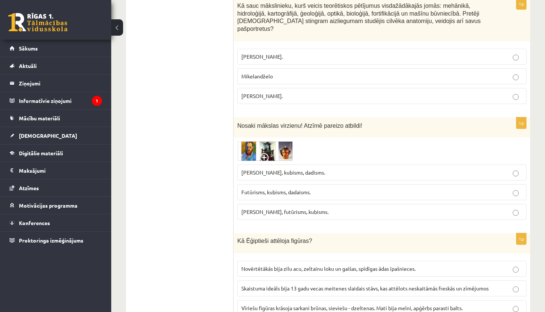
click at [333, 304] on span "Vīriešu figūras krāsoja sarkani brūnas, sieviešu - dzeltenas. Mati bija melni, …" at bounding box center [351, 307] width 221 height 7
click at [299, 208] on span "[PERSON_NAME], futūrisms, kubisms." at bounding box center [284, 211] width 87 height 7
click at [302, 92] on p "[PERSON_NAME]." at bounding box center [381, 96] width 281 height 8
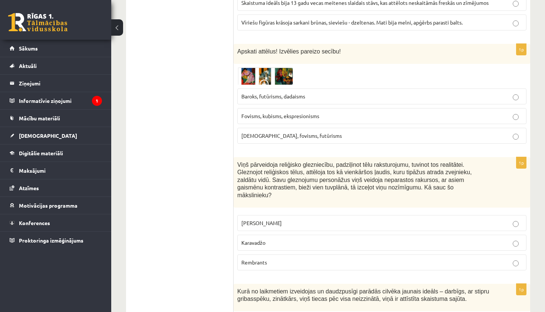
scroll to position [2556, 0]
click at [400, 92] on p "Baroks, futūrisms, dadaisms" at bounding box center [381, 96] width 281 height 8
click at [309, 239] on p "Karavadžo" at bounding box center [381, 243] width 281 height 8
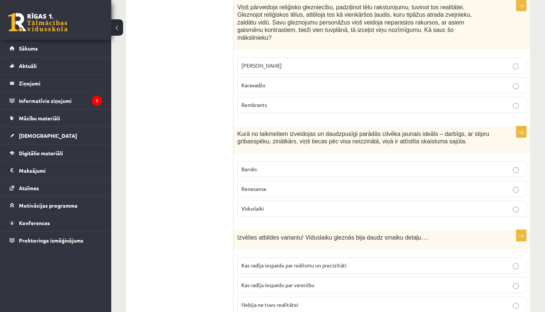
scroll to position [2714, 0]
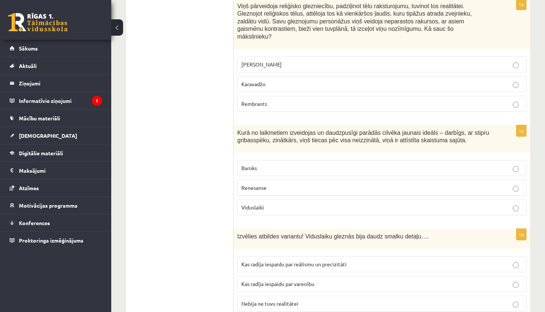
click at [300, 184] on p "Renesanse" at bounding box center [381, 188] width 281 height 8
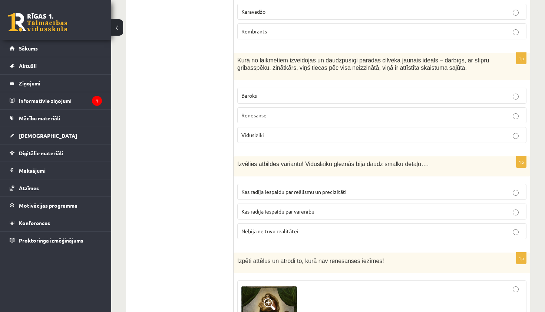
scroll to position [2787, 0]
click at [306, 227] on p "Nebija ne tuvu realitātei" at bounding box center [381, 231] width 281 height 8
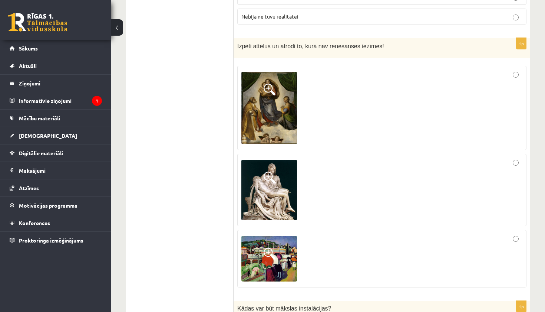
scroll to position [3008, 0]
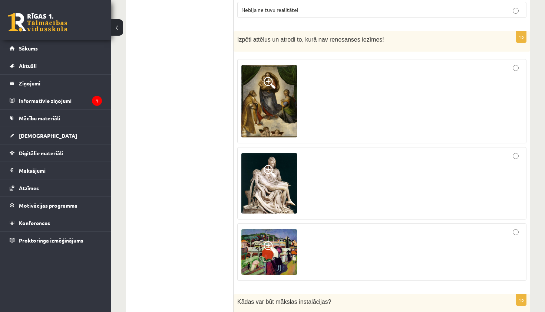
click at [349, 227] on div at bounding box center [381, 251] width 281 height 49
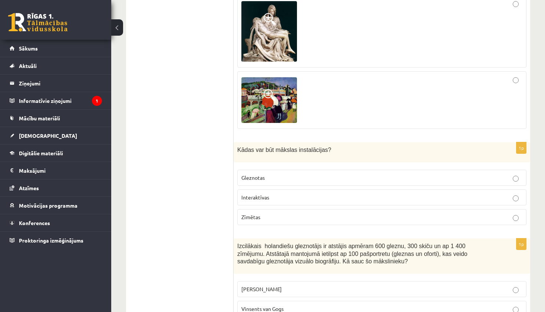
scroll to position [3162, 0]
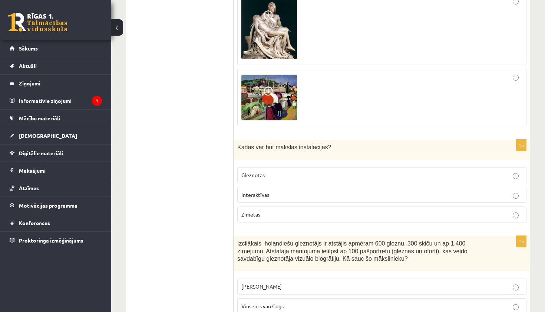
click at [325, 191] on p "Interaktīvas" at bounding box center [381, 195] width 281 height 8
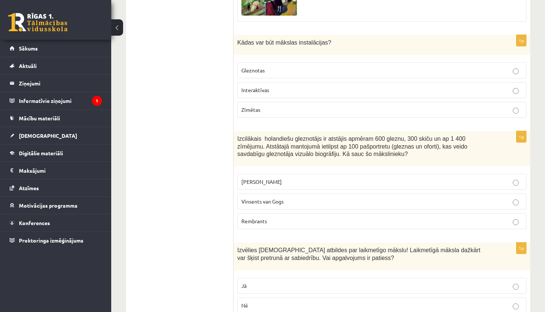
click at [290, 217] on p "Rembrants" at bounding box center [381, 221] width 281 height 8
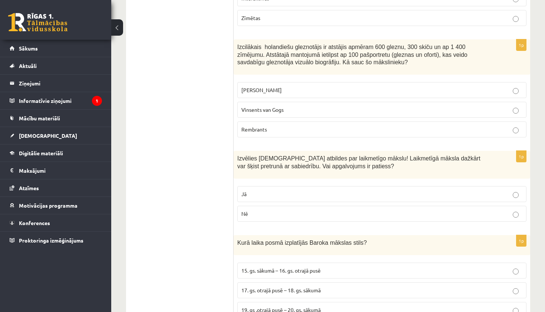
scroll to position [3359, 0]
click at [275, 189] on p "Jā" at bounding box center [381, 193] width 281 height 8
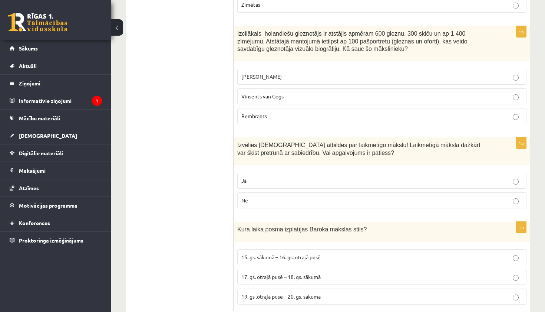
scroll to position [3371, 0]
click at [288, 273] on p "17. gs. otrajā pusē – 18. gs. sākumā" at bounding box center [381, 277] width 281 height 8
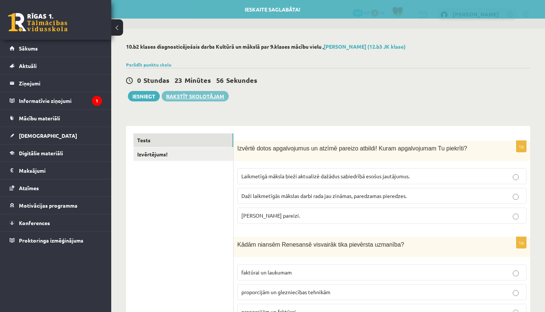
scroll to position [0, 0]
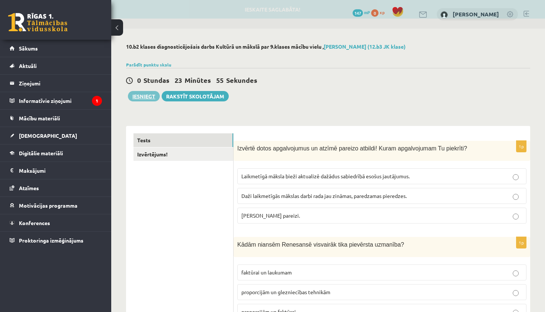
click at [139, 95] on button "Iesniegt" at bounding box center [144, 96] width 32 height 10
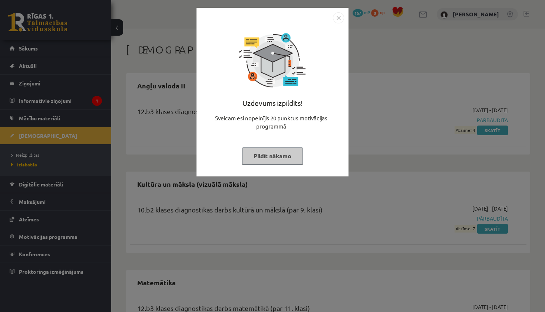
click at [280, 154] on button "Pildīt nākamo" at bounding box center [272, 155] width 61 height 17
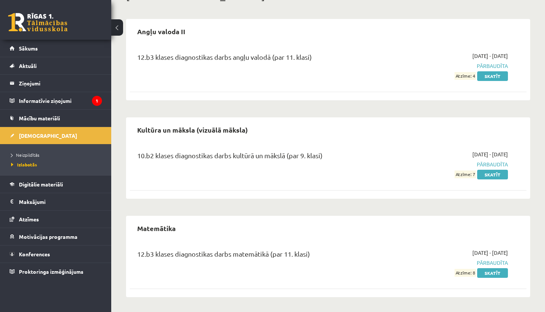
scroll to position [54, 0]
click at [496, 174] on link "Skatīt" at bounding box center [492, 175] width 31 height 10
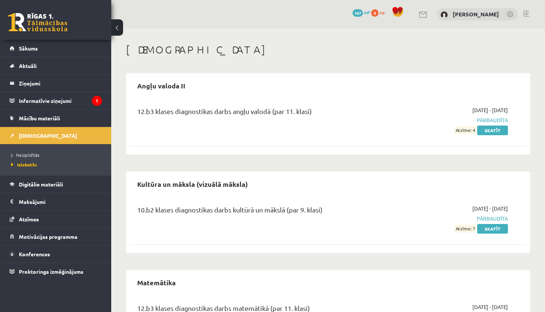
scroll to position [0, 0]
click at [78, 137] on link "[DEMOGRAPHIC_DATA]" at bounding box center [56, 135] width 92 height 17
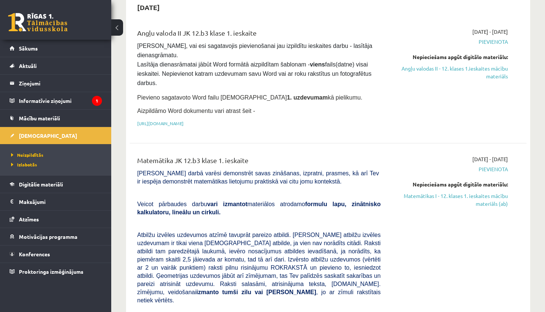
scroll to position [62, 0]
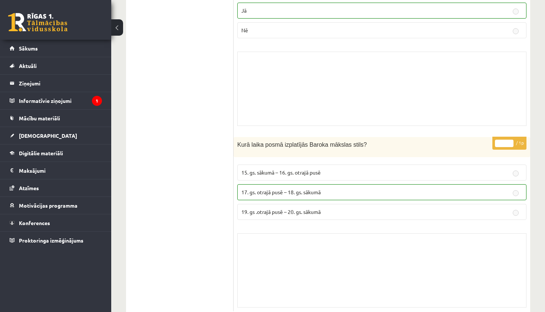
scroll to position [5916, 0]
